Goal: Navigation & Orientation: Find specific page/section

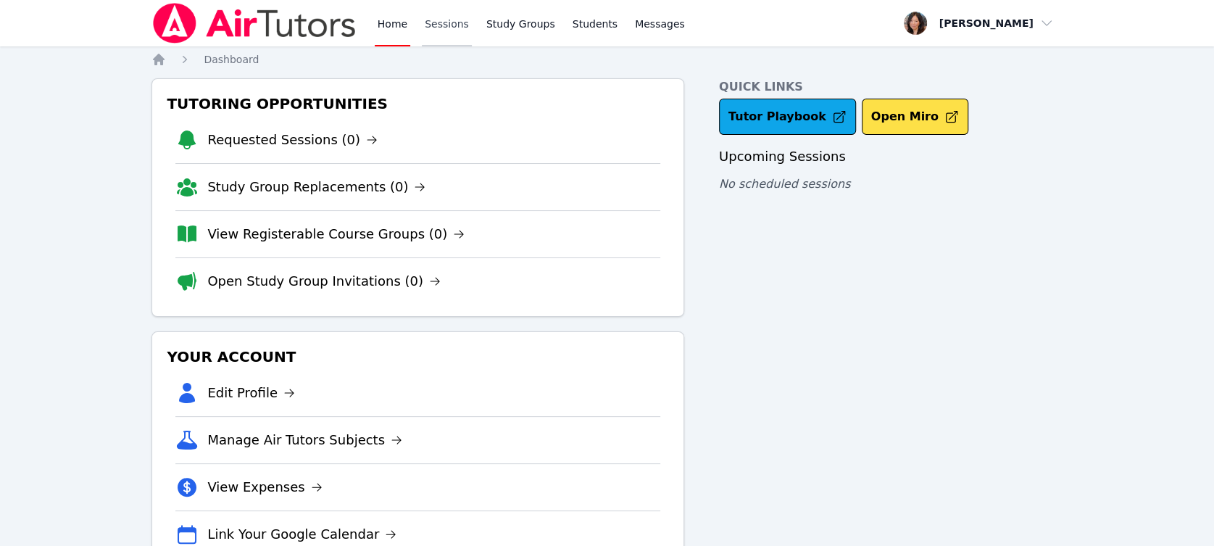
click at [422, 19] on link "Sessions" at bounding box center [447, 23] width 50 height 46
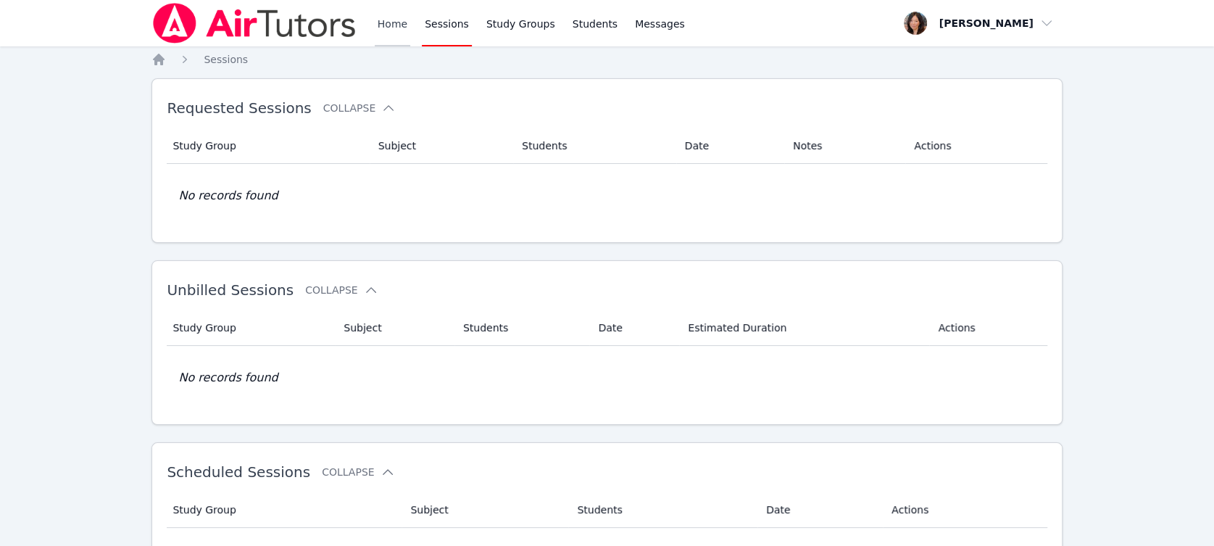
click at [378, 22] on link "Home" at bounding box center [393, 23] width 36 height 46
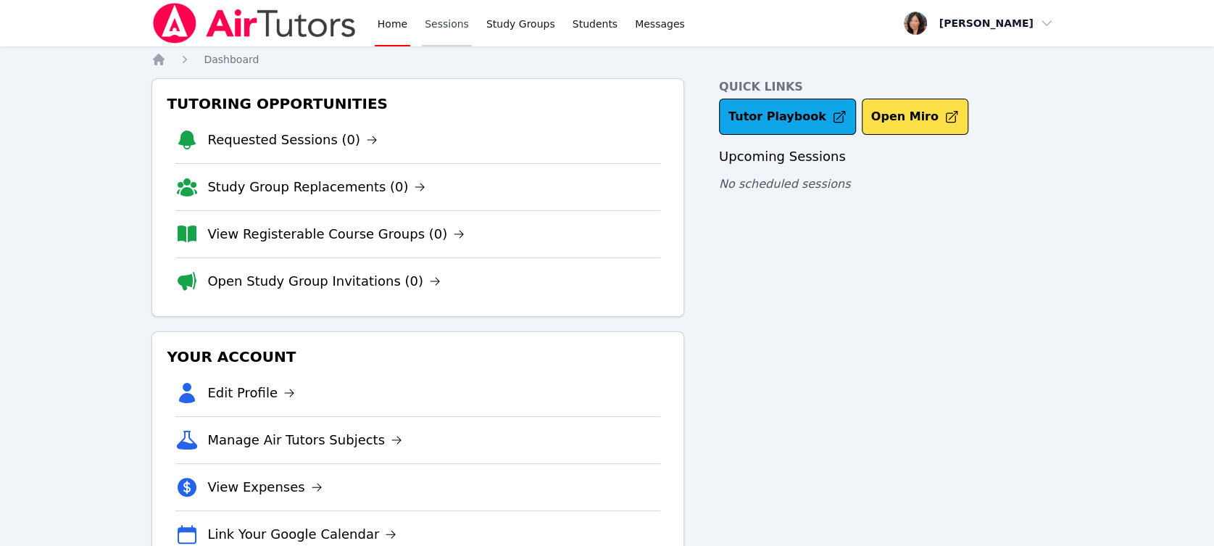
click at [428, 25] on link "Sessions" at bounding box center [447, 23] width 50 height 46
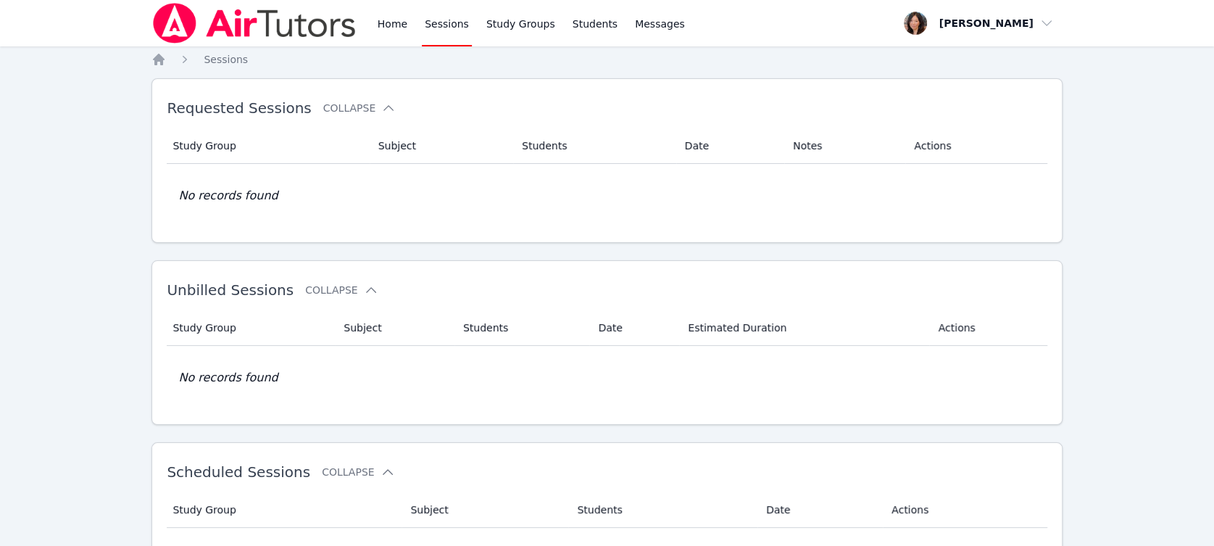
click at [428, 25] on link "Sessions" at bounding box center [447, 23] width 50 height 46
click at [366, 26] on div "Home Sessions Study Groups Students Messages" at bounding box center [418, 23] width 535 height 46
click at [378, 21] on link "Home" at bounding box center [393, 23] width 36 height 46
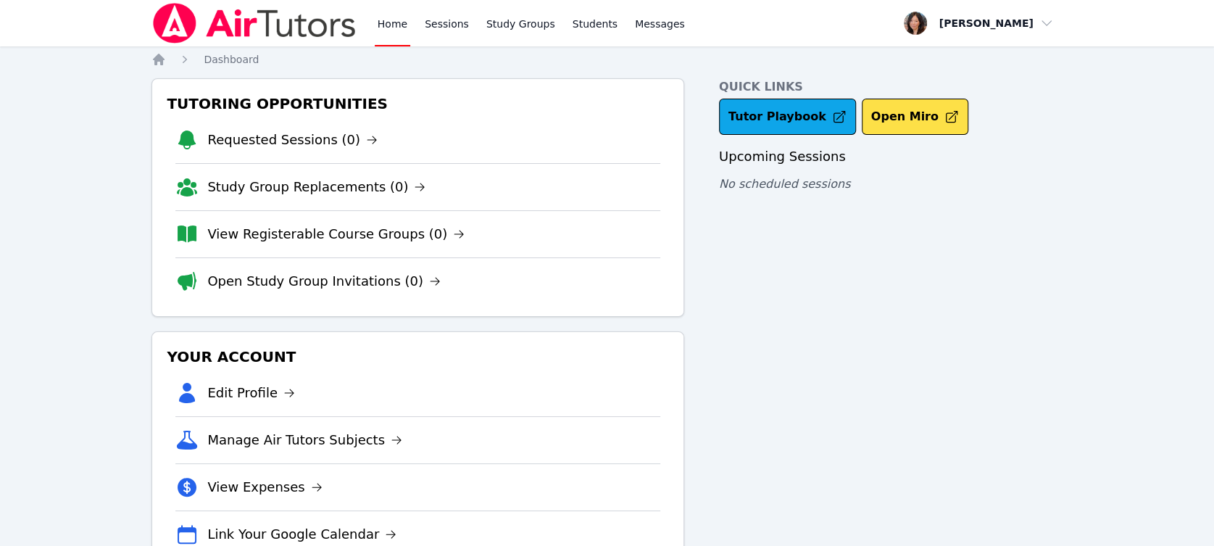
click at [378, 21] on link "Home" at bounding box center [393, 23] width 36 height 46
click at [383, 16] on link "Home" at bounding box center [393, 23] width 36 height 46
